Goal: Information Seeking & Learning: Find specific fact

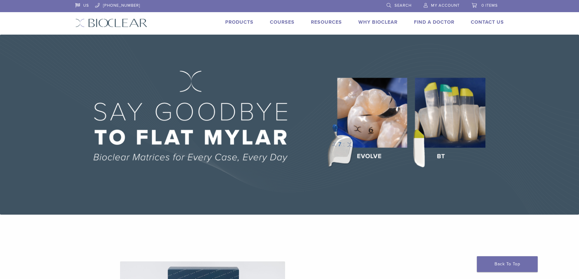
click at [398, 7] on span "Search" at bounding box center [402, 5] width 17 height 5
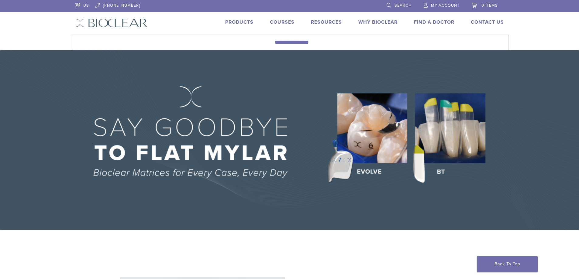
drag, startPoint x: 336, startPoint y: 33, endPoint x: 333, endPoint y: 36, distance: 4.5
click at [334, 36] on header "US 1.855.712.5327 Search My Account 0 items Cart No products in the cart. Back …" at bounding box center [289, 25] width 579 height 50
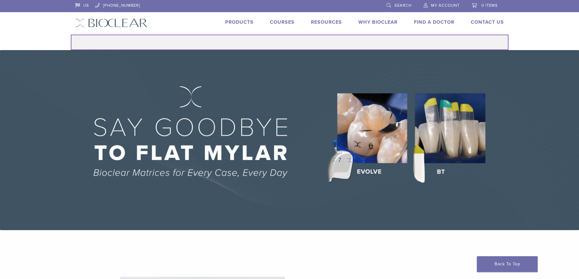
click at [297, 44] on input "Search for:" at bounding box center [290, 42] width 438 height 15
type input "**********"
click at [71, 34] on button "Search" at bounding box center [71, 34] width 0 height 0
